Goal: Task Accomplishment & Management: Manage account settings

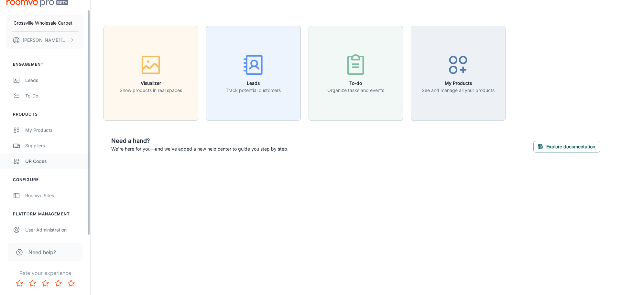
scroll to position [10, 0]
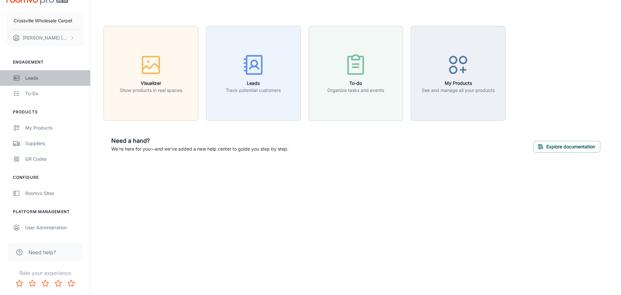
click at [29, 77] on div "Leads" at bounding box center [54, 77] width 59 height 7
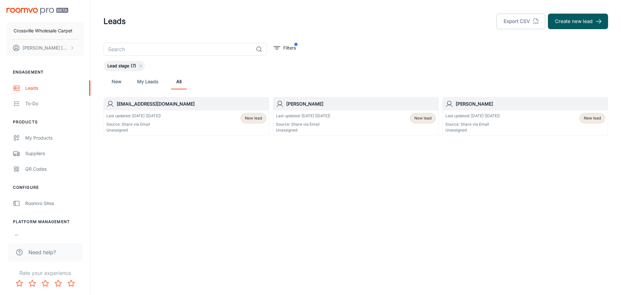
click at [201, 122] on div "Last updated: [DATE] ([DATE]) Source: Share via Email Unassigned New lead" at bounding box center [186, 123] width 160 height 20
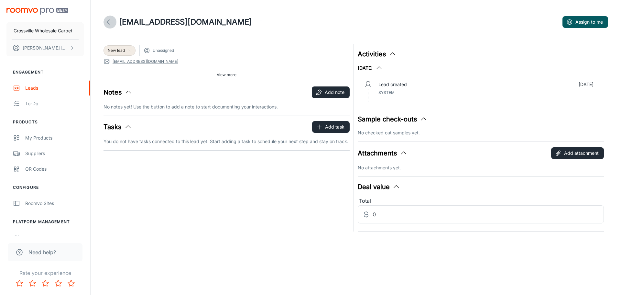
click at [110, 24] on icon at bounding box center [110, 22] width 8 height 8
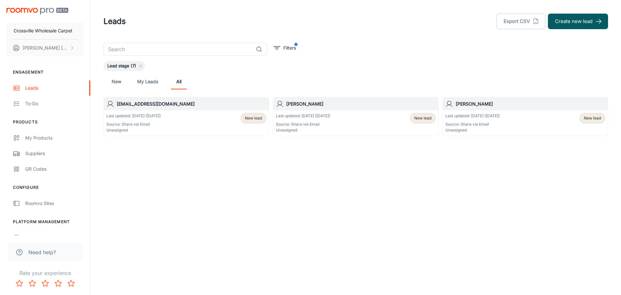
click at [259, 119] on span "New lead" at bounding box center [253, 118] width 17 height 6
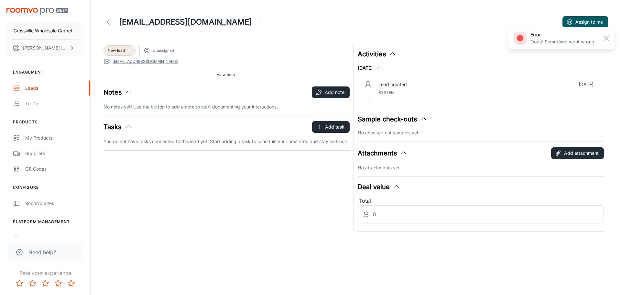
click at [151, 48] on span "Unassigned" at bounding box center [159, 50] width 30 height 6
click at [128, 50] on icon at bounding box center [129, 50] width 5 height 5
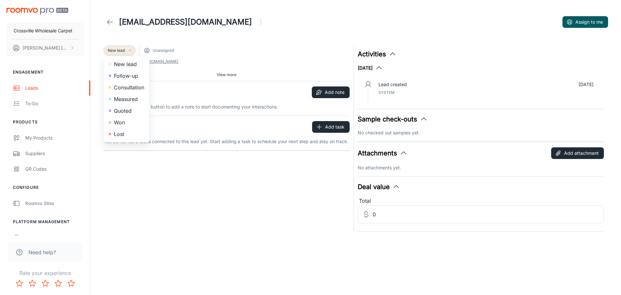
click at [171, 91] on div at bounding box center [310, 147] width 621 height 295
click at [130, 52] on icon at bounding box center [129, 50] width 5 height 5
click at [119, 123] on li "Won" at bounding box center [126, 122] width 46 height 12
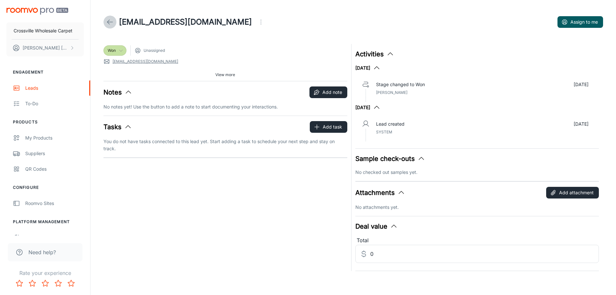
click at [113, 22] on line at bounding box center [109, 22] width 5 height 0
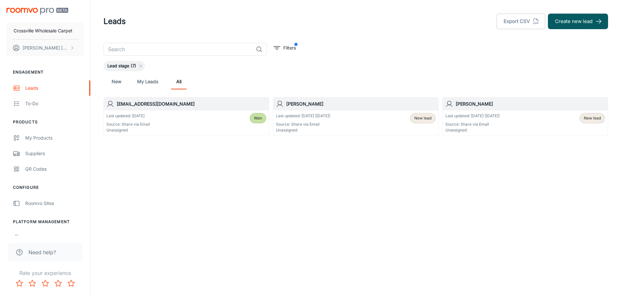
click at [303, 117] on p "Last updated: [DATE] ([DATE])" at bounding box center [303, 116] width 54 height 6
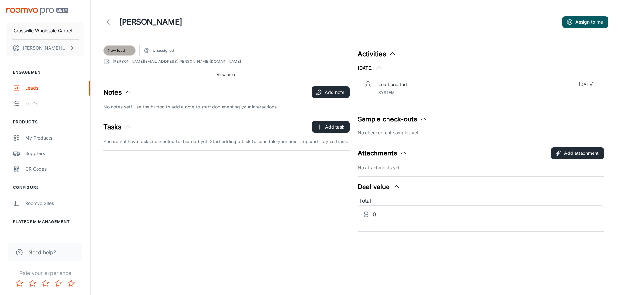
click at [132, 52] on icon at bounding box center [129, 50] width 5 height 5
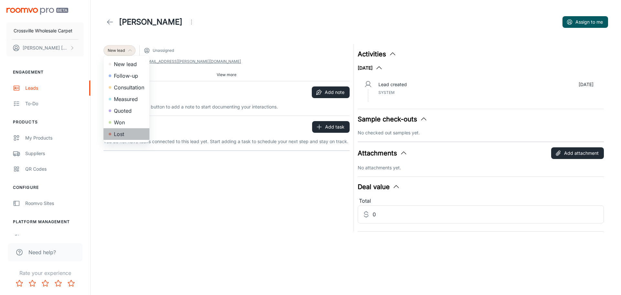
click at [120, 136] on li "Lost" at bounding box center [126, 134] width 46 height 12
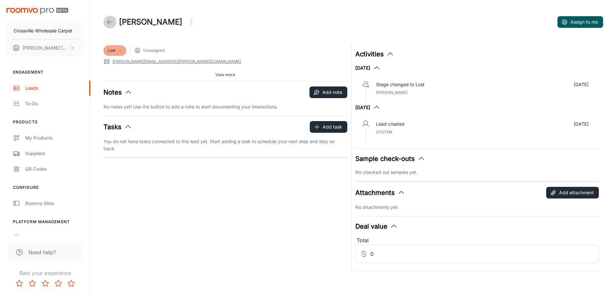
click at [108, 23] on polyline at bounding box center [108, 22] width 2 height 5
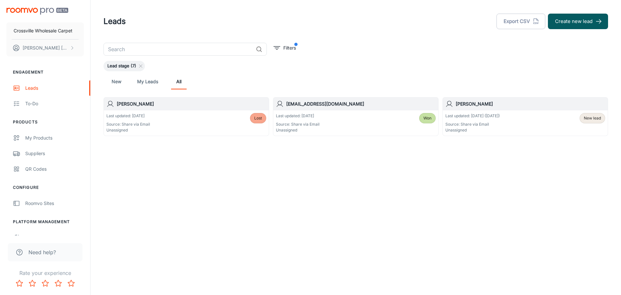
click at [473, 104] on h6 "[PERSON_NAME]" at bounding box center [530, 103] width 149 height 7
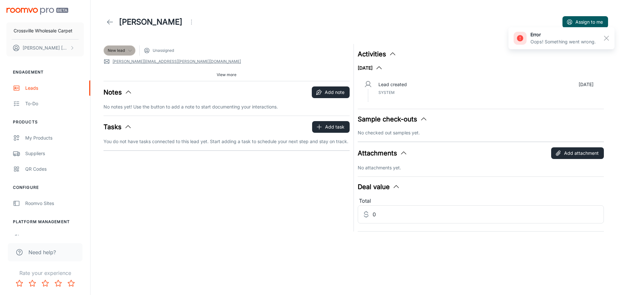
click at [129, 50] on icon at bounding box center [129, 50] width 5 height 5
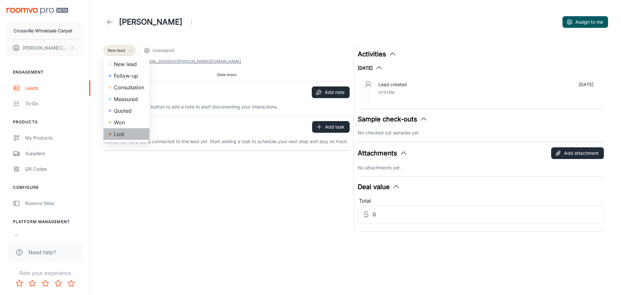
click at [122, 137] on li "Lost" at bounding box center [126, 134] width 46 height 12
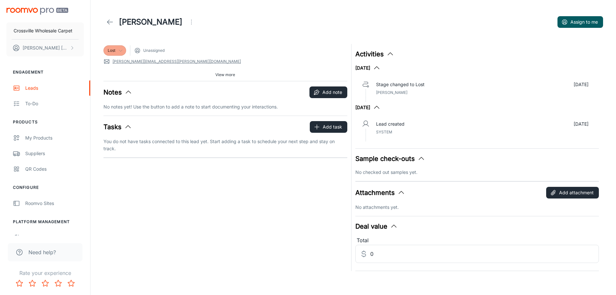
click at [110, 25] on icon at bounding box center [110, 22] width 8 height 8
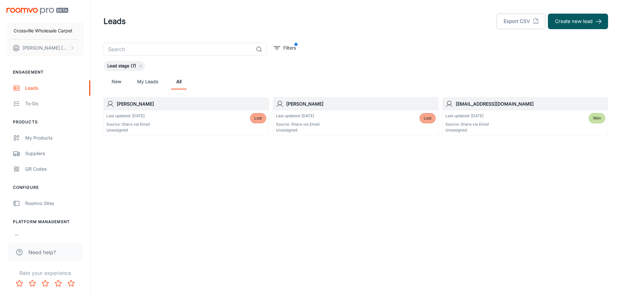
click at [118, 83] on link "New" at bounding box center [117, 82] width 16 height 16
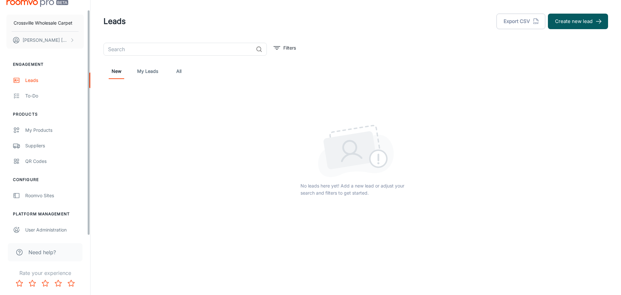
scroll to position [10, 0]
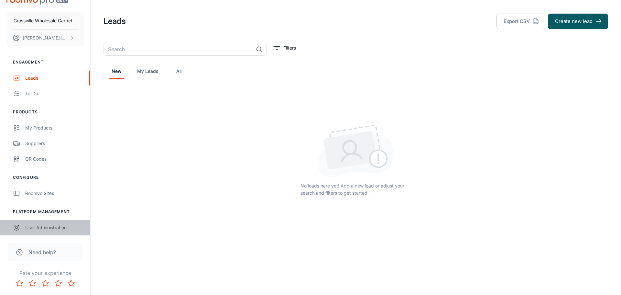
click at [50, 227] on div "User Administration" at bounding box center [54, 227] width 59 height 7
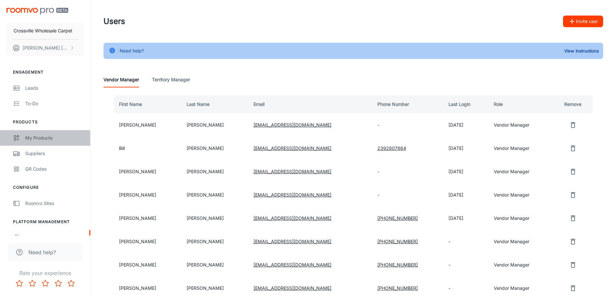
click at [45, 135] on div "My Products" at bounding box center [54, 137] width 59 height 7
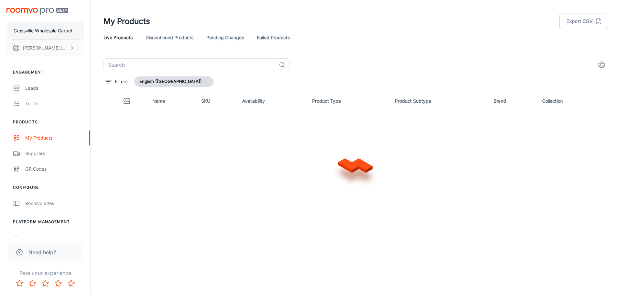
click at [43, 29] on p "Crossville Wholesale Carpet" at bounding box center [43, 30] width 59 height 7
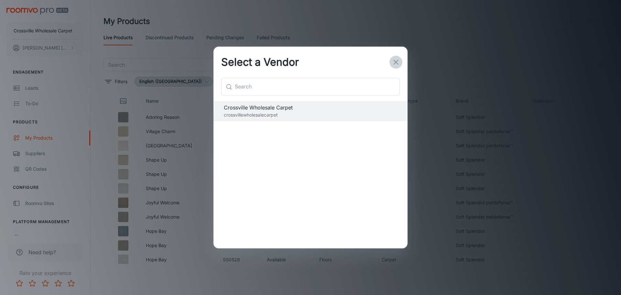
click at [398, 64] on line "button" at bounding box center [396, 62] width 5 height 5
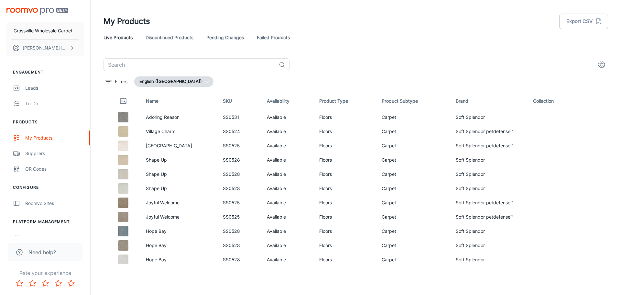
click at [32, 11] on img "scrollable content" at bounding box center [37, 11] width 62 height 7
